Goal: Task Accomplishment & Management: Manage account settings

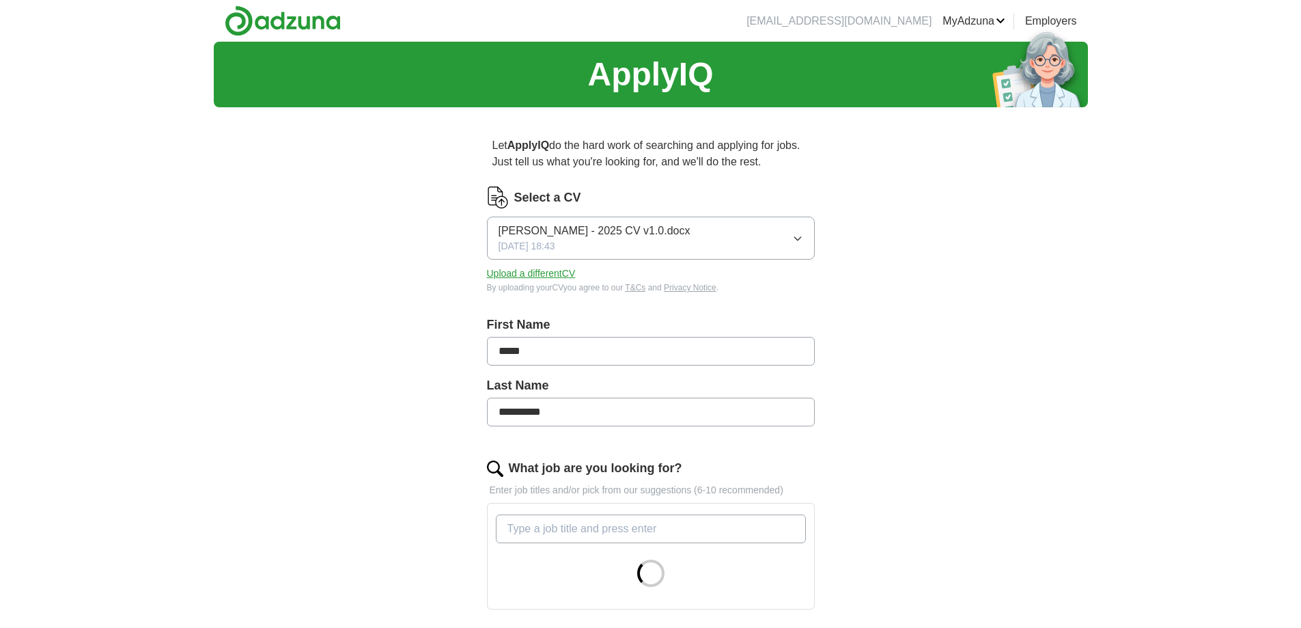
scroll to position [273, 0]
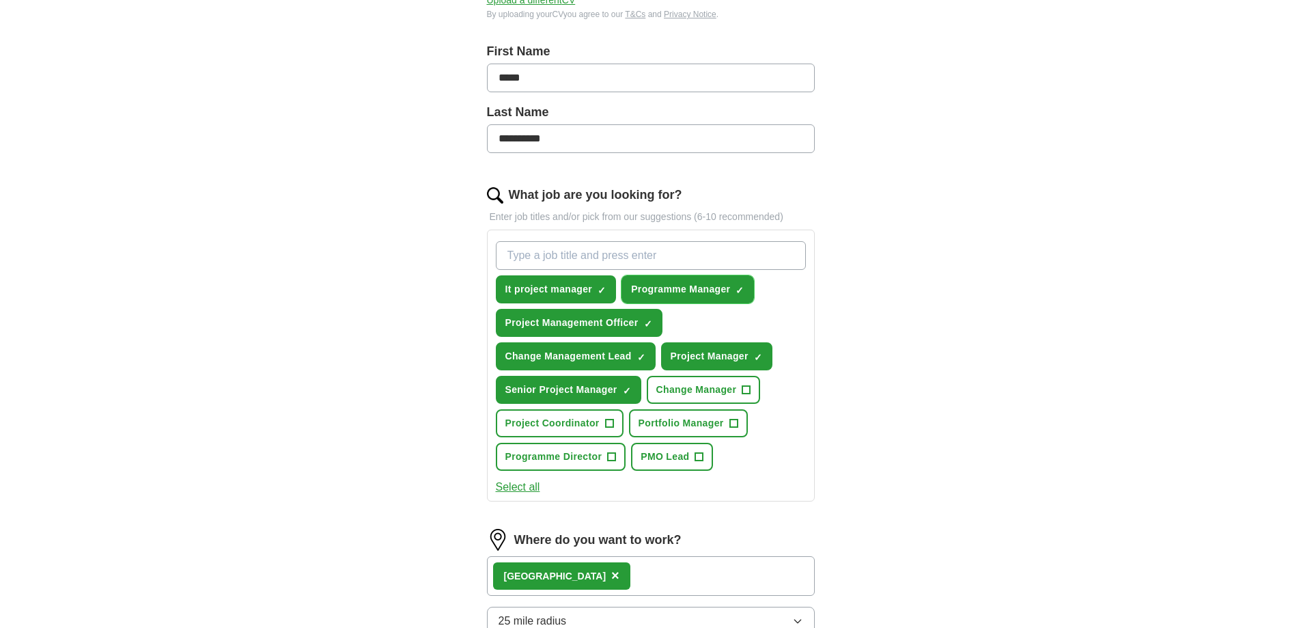
click at [0, 0] on span "×" at bounding box center [0, 0] width 0 height 0
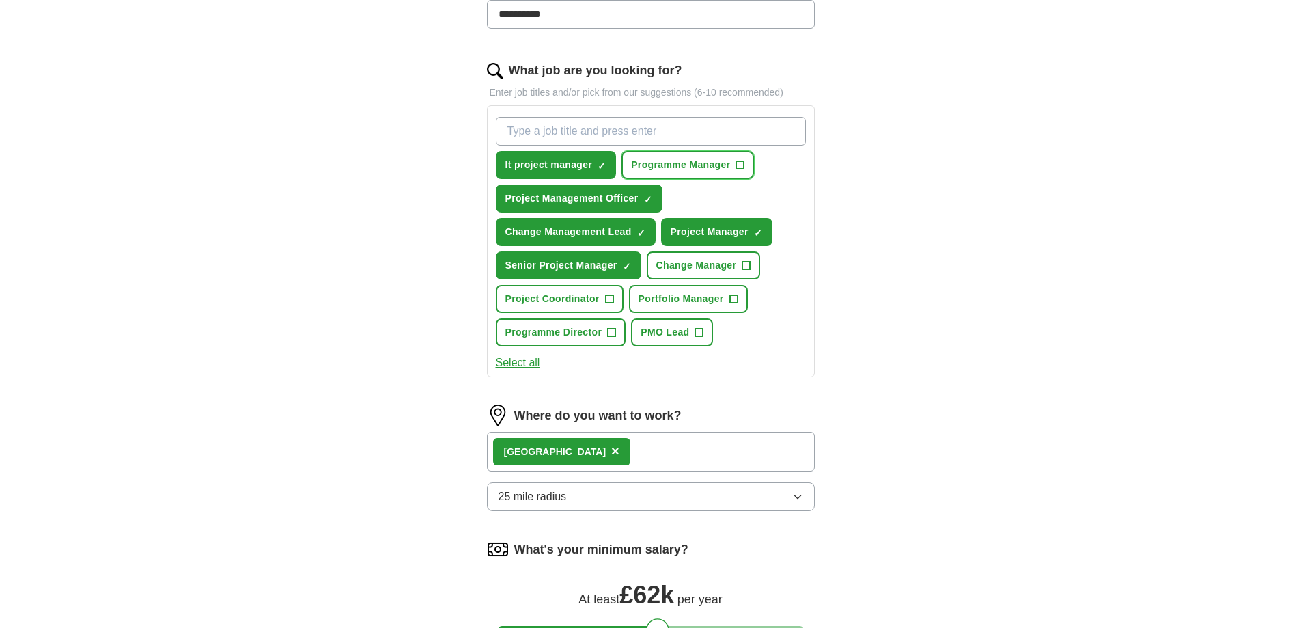
scroll to position [410, 0]
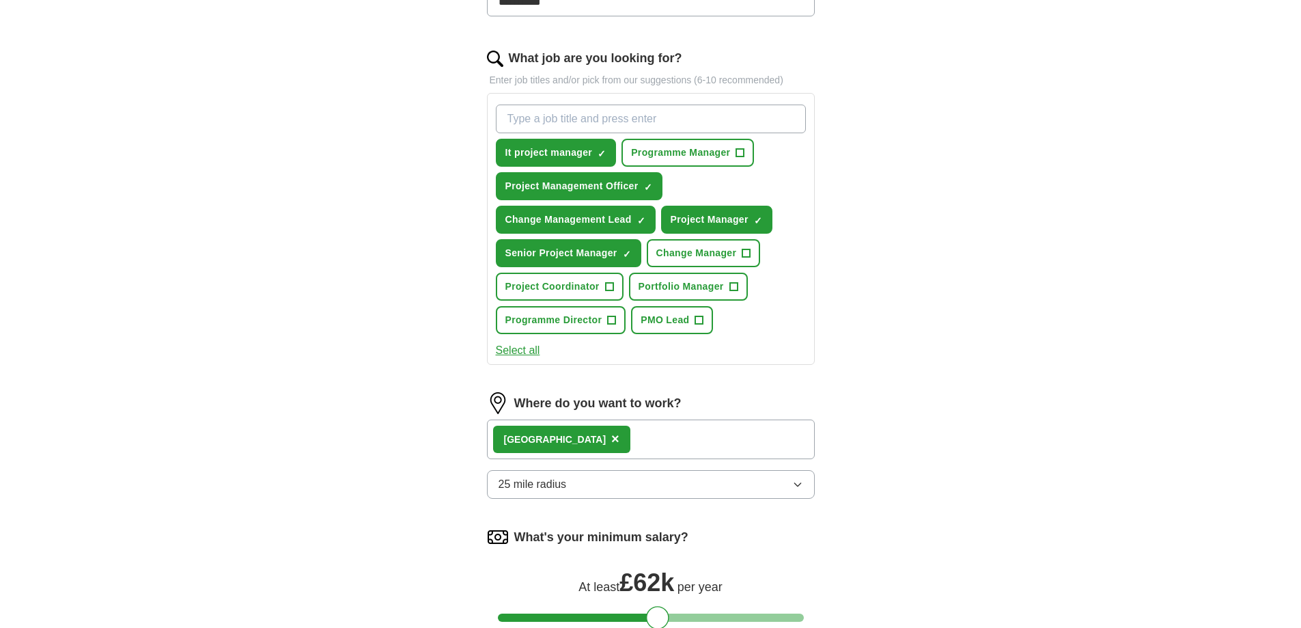
click at [681, 443] on div "Northamptonshire ×" at bounding box center [651, 439] width 328 height 40
click at [641, 436] on div "Northamptonshire ×" at bounding box center [651, 439] width 328 height 40
click at [640, 436] on div "Northamptonshire ×" at bounding box center [651, 439] width 328 height 40
click at [652, 441] on div "Northamptonshire ×" at bounding box center [651, 439] width 328 height 40
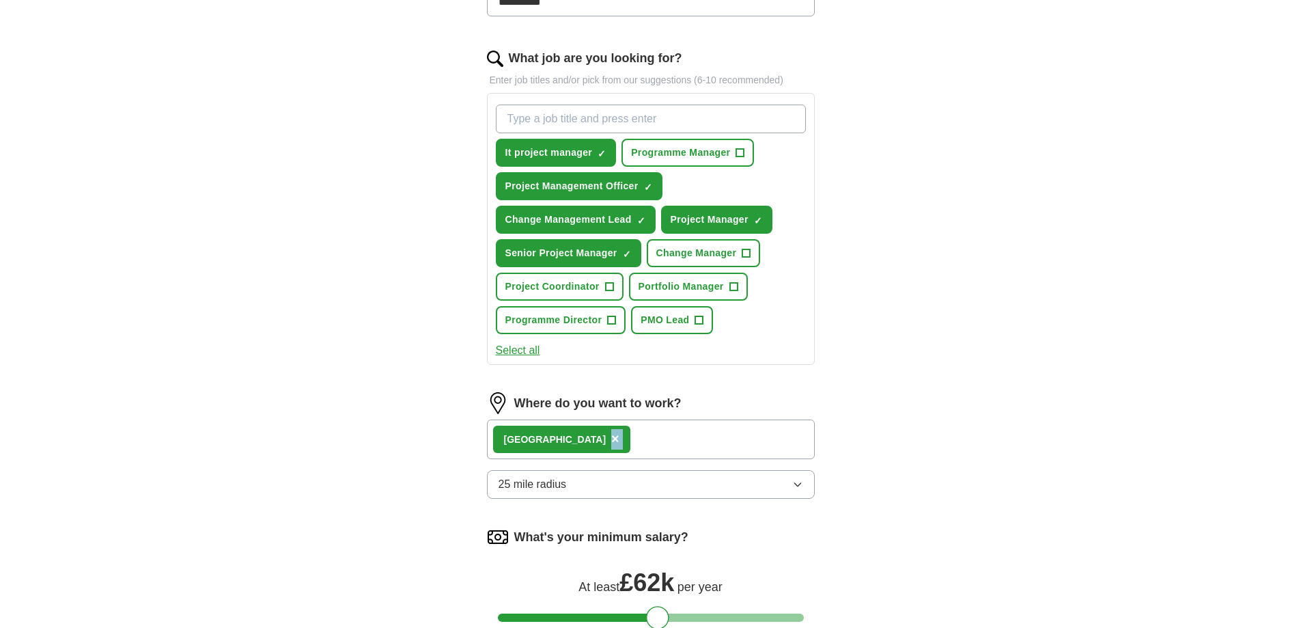
click at [652, 441] on div "Northamptonshire ×" at bounding box center [651, 439] width 328 height 40
click at [652, 440] on div "Northamptonshire ×" at bounding box center [651, 439] width 328 height 40
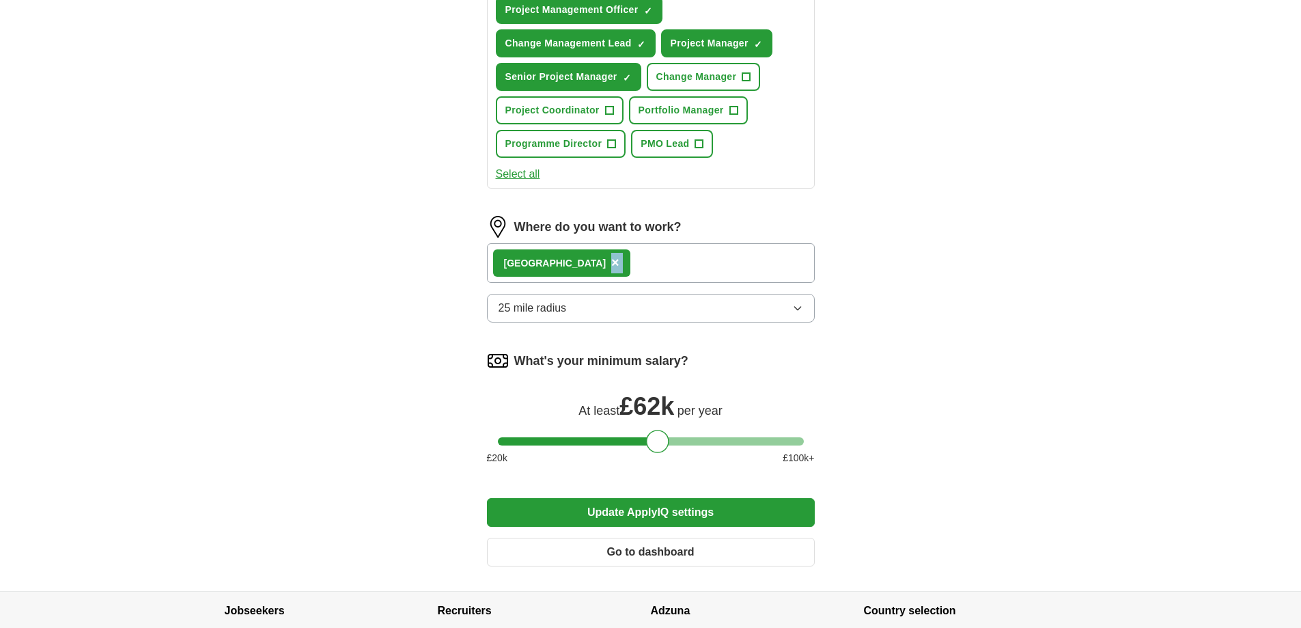
scroll to position [615, 0]
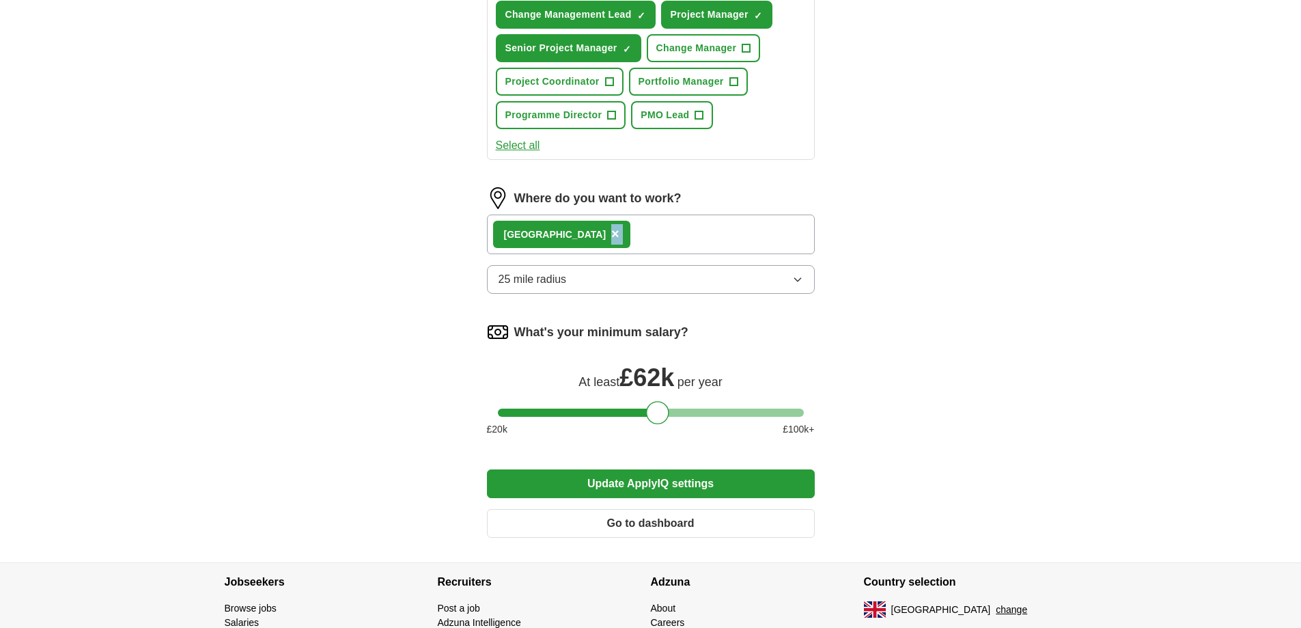
click at [714, 491] on button "Update ApplyIQ settings" at bounding box center [651, 483] width 328 height 29
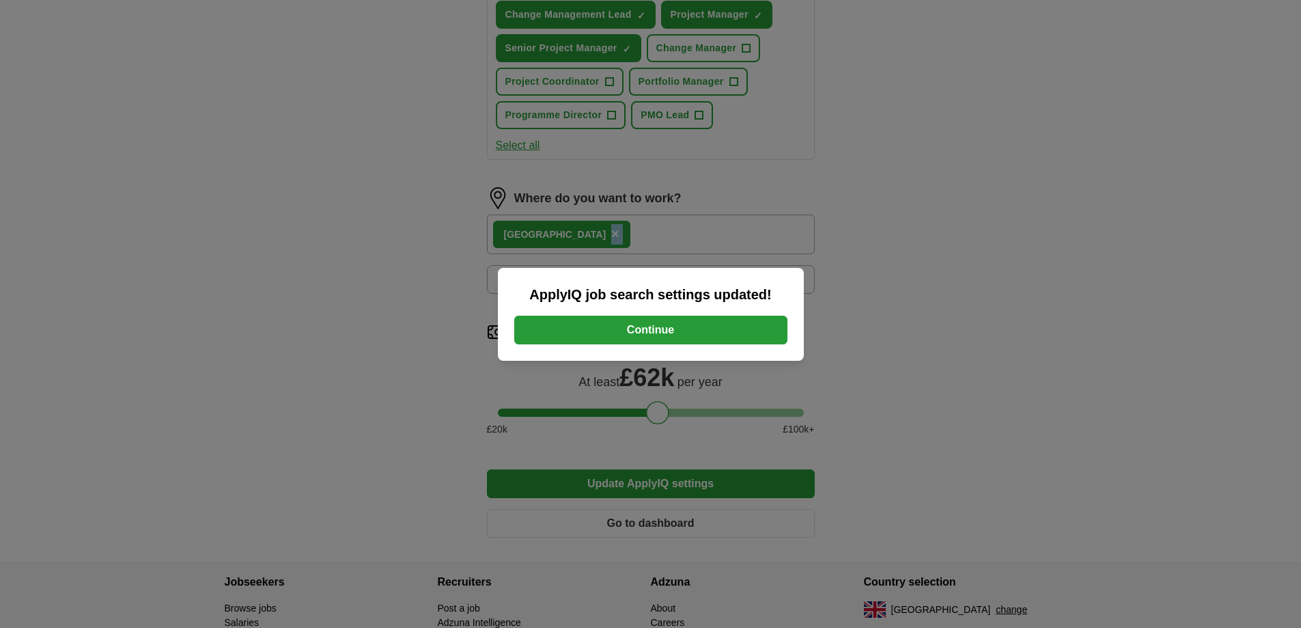
click at [716, 329] on button "Continue" at bounding box center [650, 330] width 273 height 29
